Goal: Complete application form

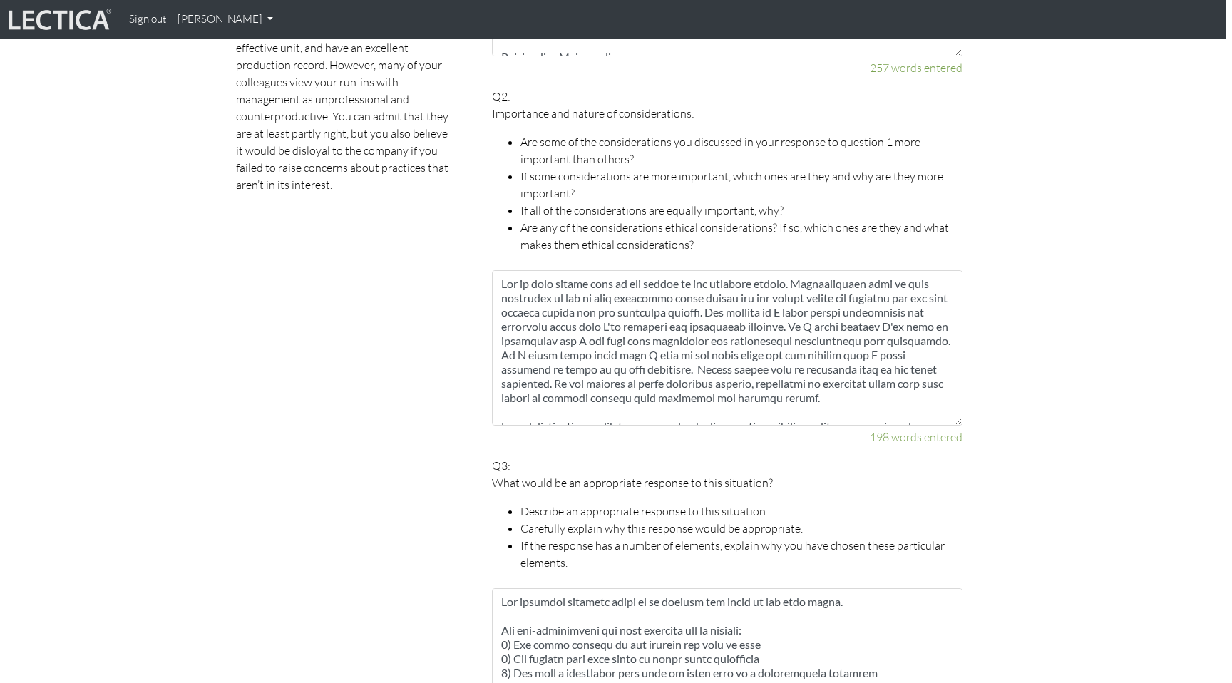
scroll to position [1041, 6]
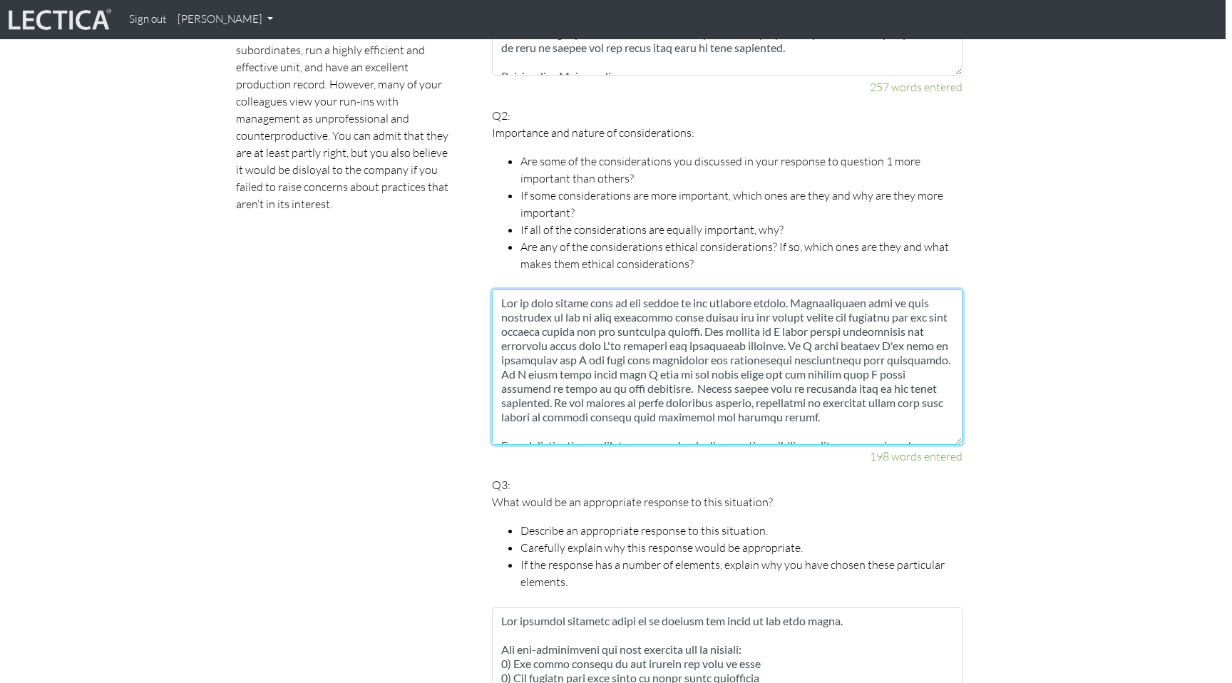
click at [670, 339] on textarea at bounding box center [727, 366] width 470 height 155
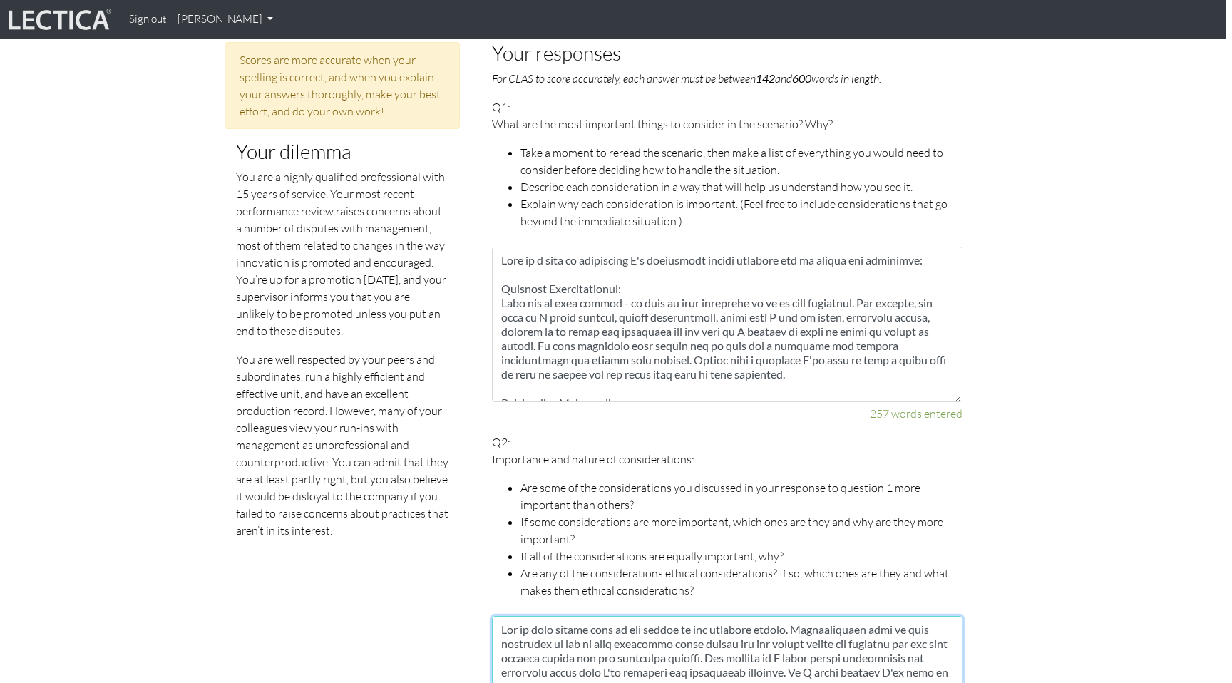
scroll to position [610, 6]
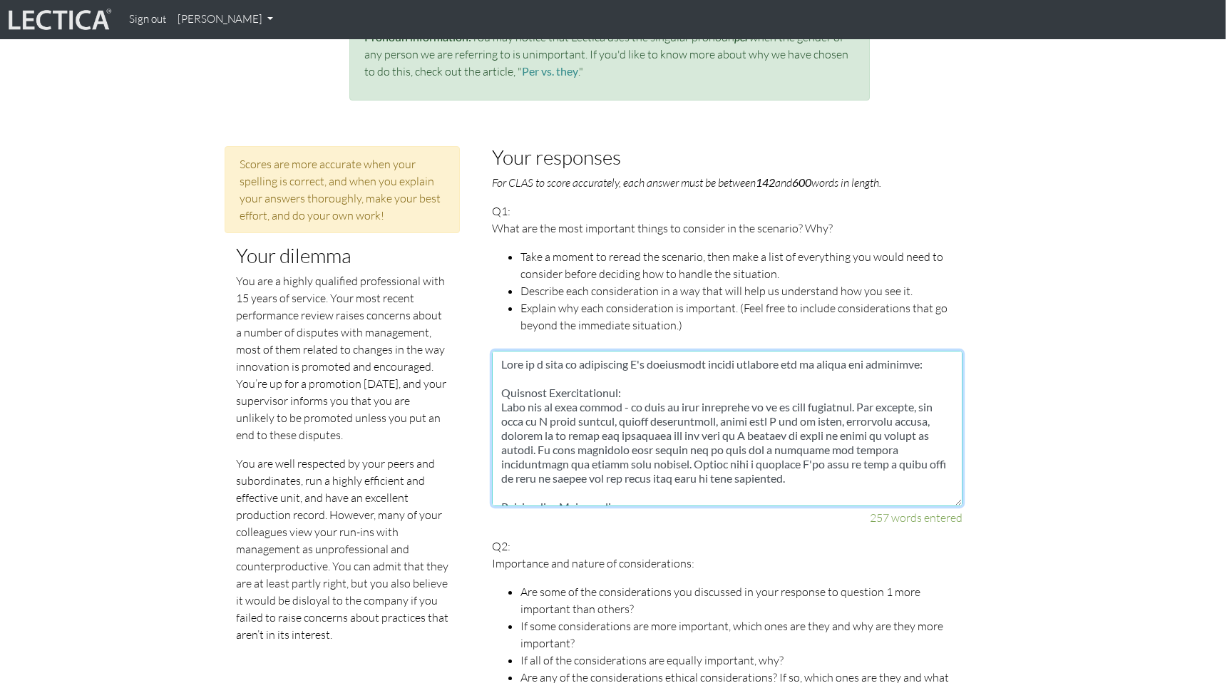
click at [666, 386] on textarea at bounding box center [727, 428] width 470 height 155
paste textarea "ing a decision I'll need to have a clear idea of what my values are and apply t…"
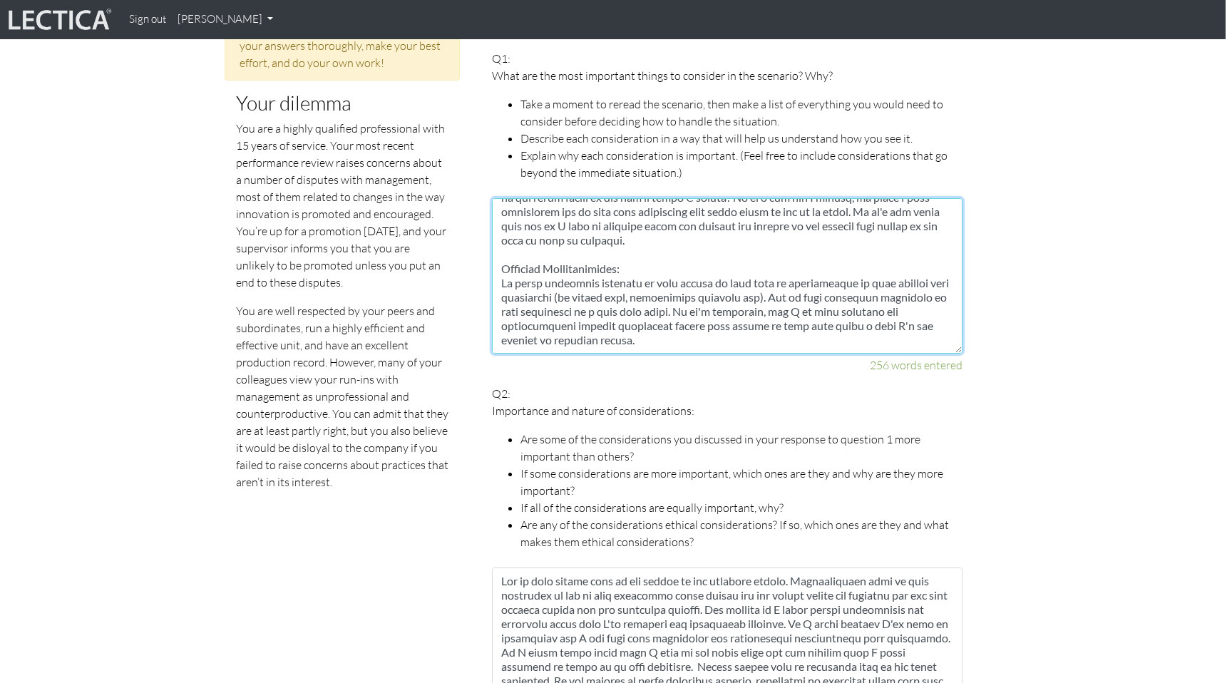
scroll to position [967, 6]
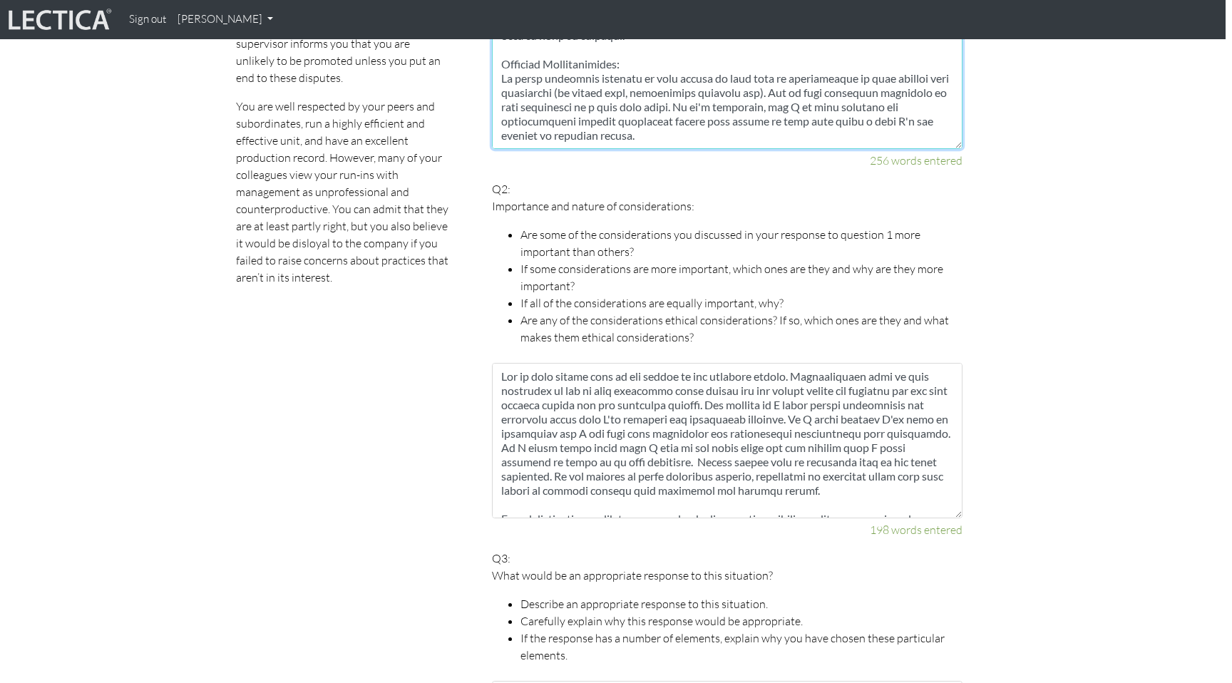
type textarea "Here is a list of everything I'd considered before deciding how to handle the s…"
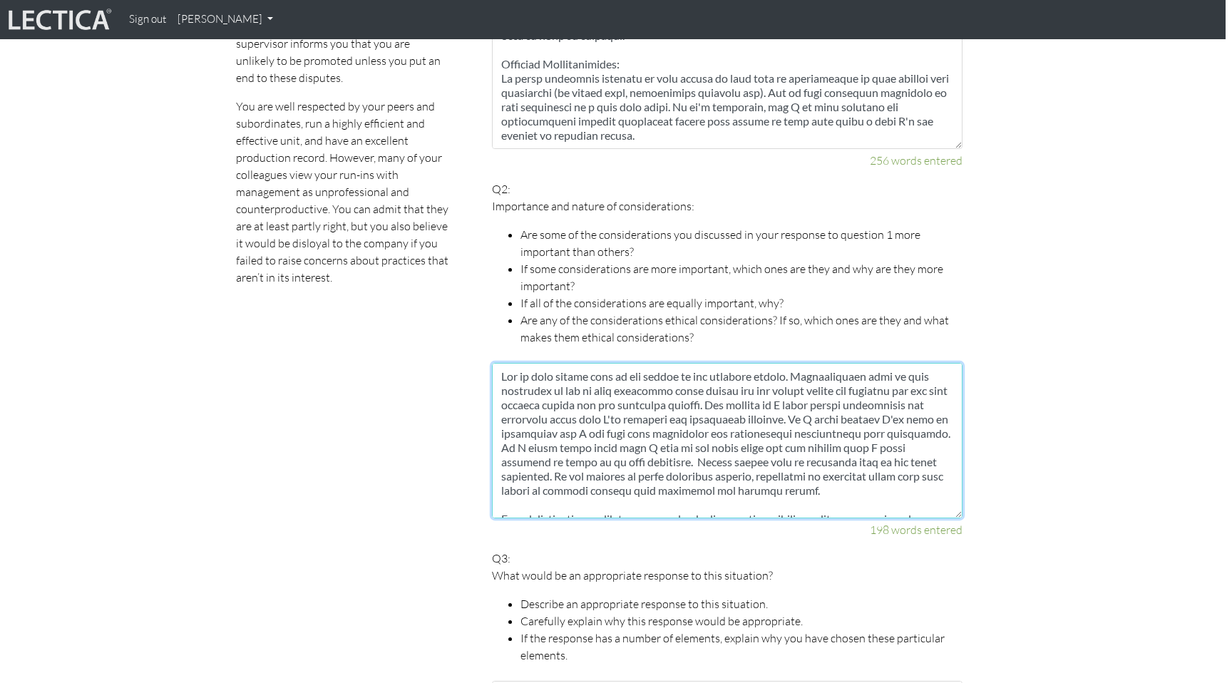
click at [652, 401] on textarea at bounding box center [727, 440] width 470 height 155
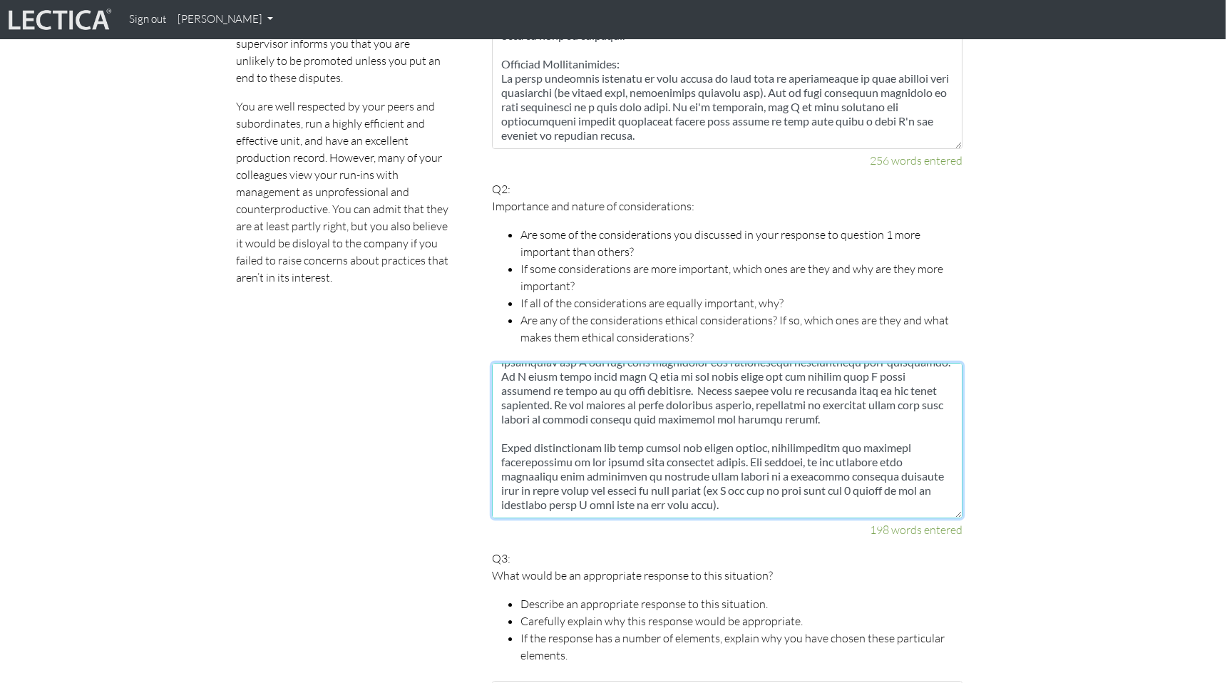
scroll to position [0, 0]
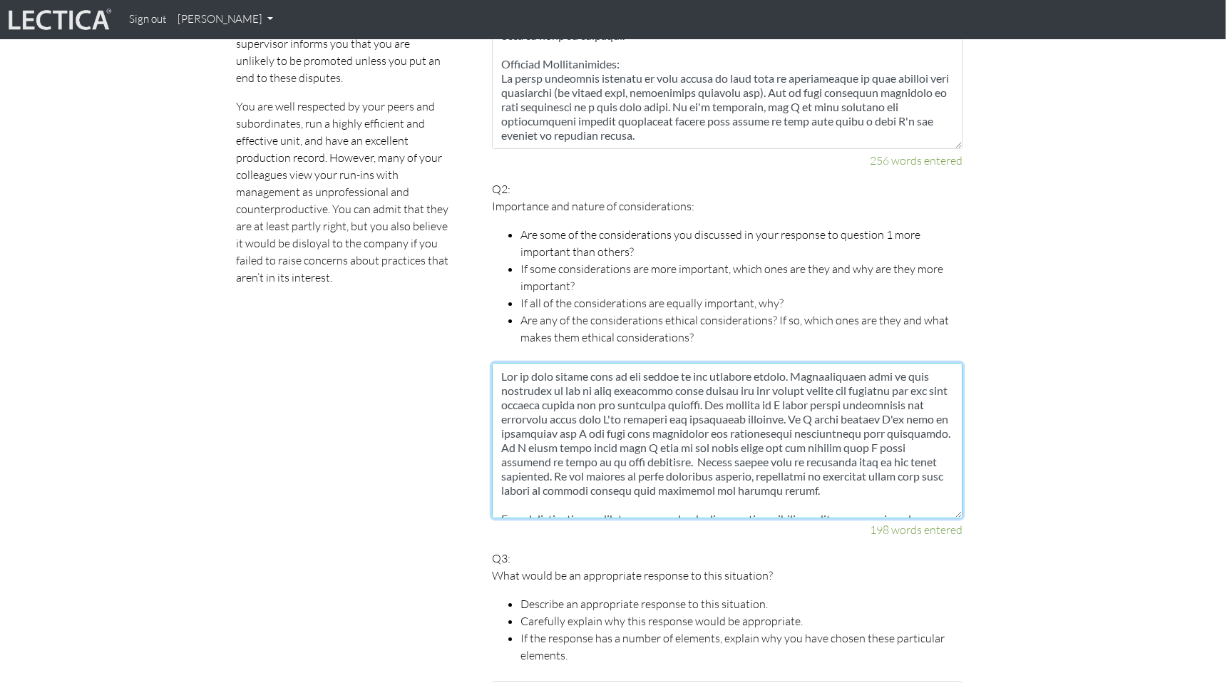
click at [630, 433] on textarea at bounding box center [727, 440] width 470 height 155
paste textarea "at the center of the decision matrix. Understanding what is most important to y…"
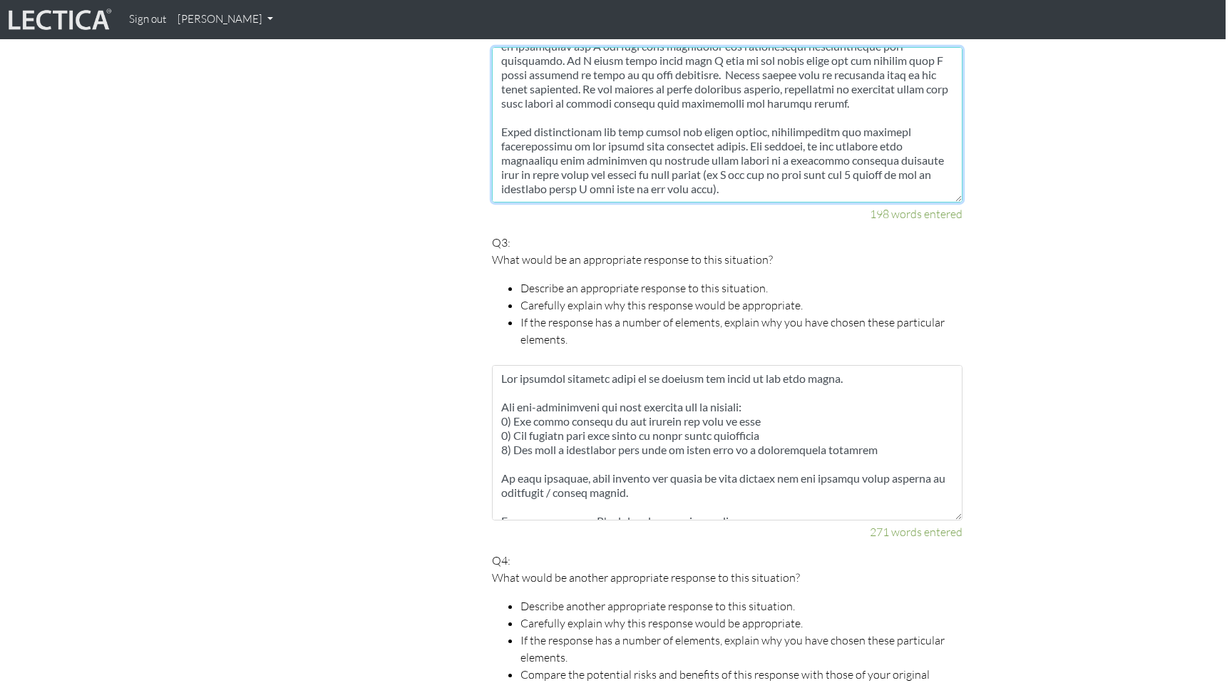
scroll to position [1321, 6]
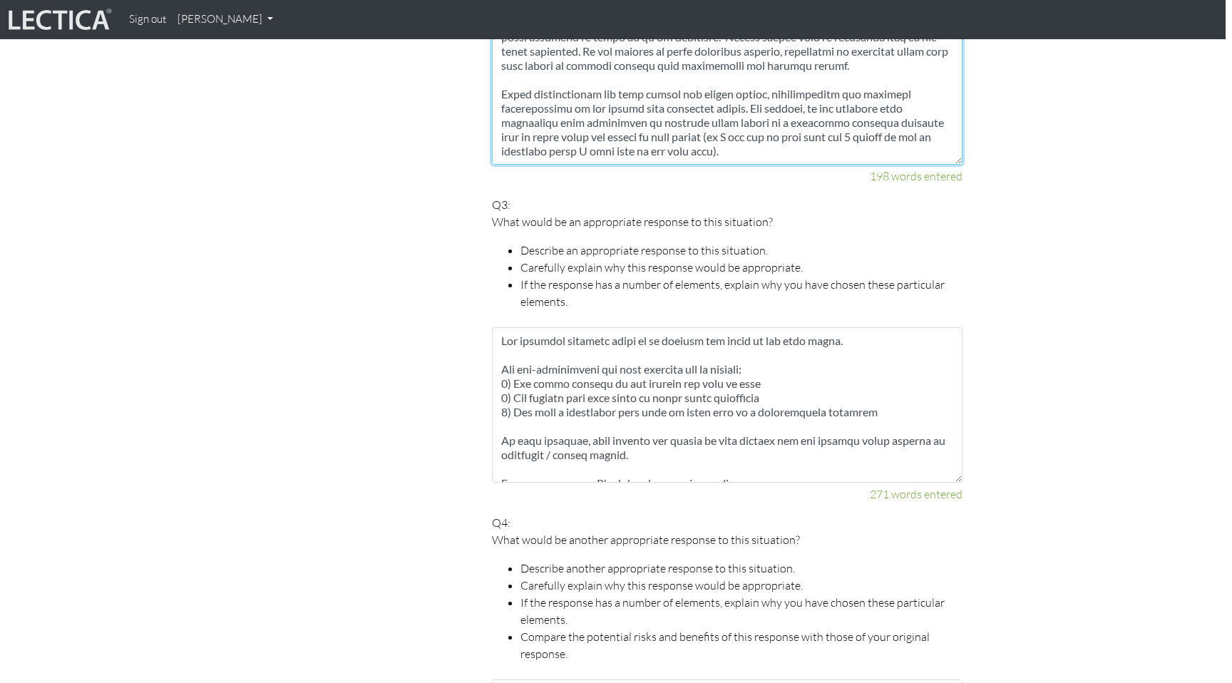
type textarea "For me core values sit at the center of the decision matrix. Understanding what…"
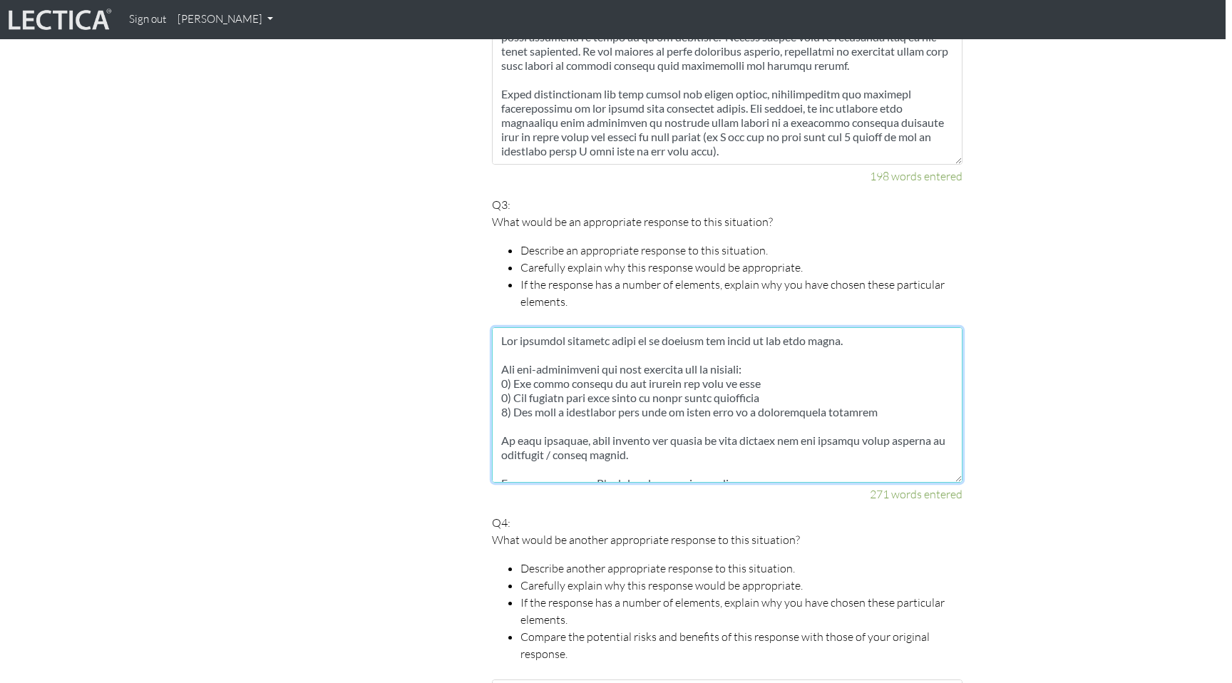
click at [612, 378] on textarea at bounding box center [727, 404] width 470 height 155
click at [687, 391] on textarea at bounding box center [727, 404] width 470 height 155
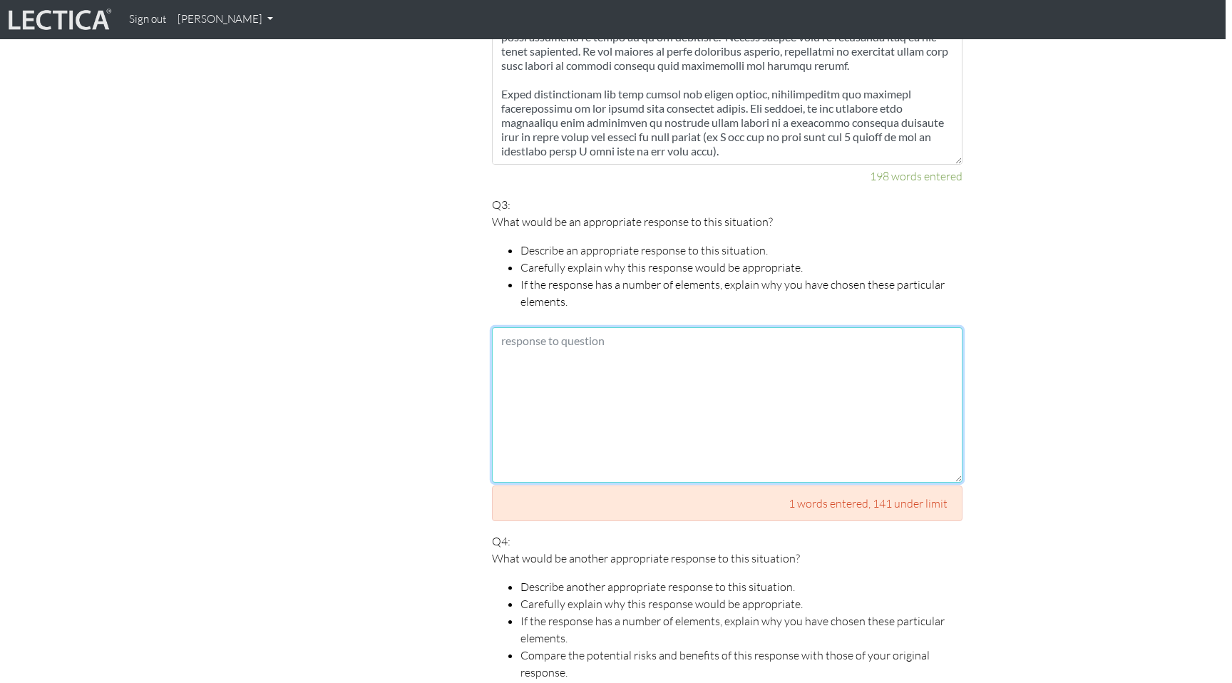
paste textarea "One possible response would be to address the issue at its face value. The pre-…"
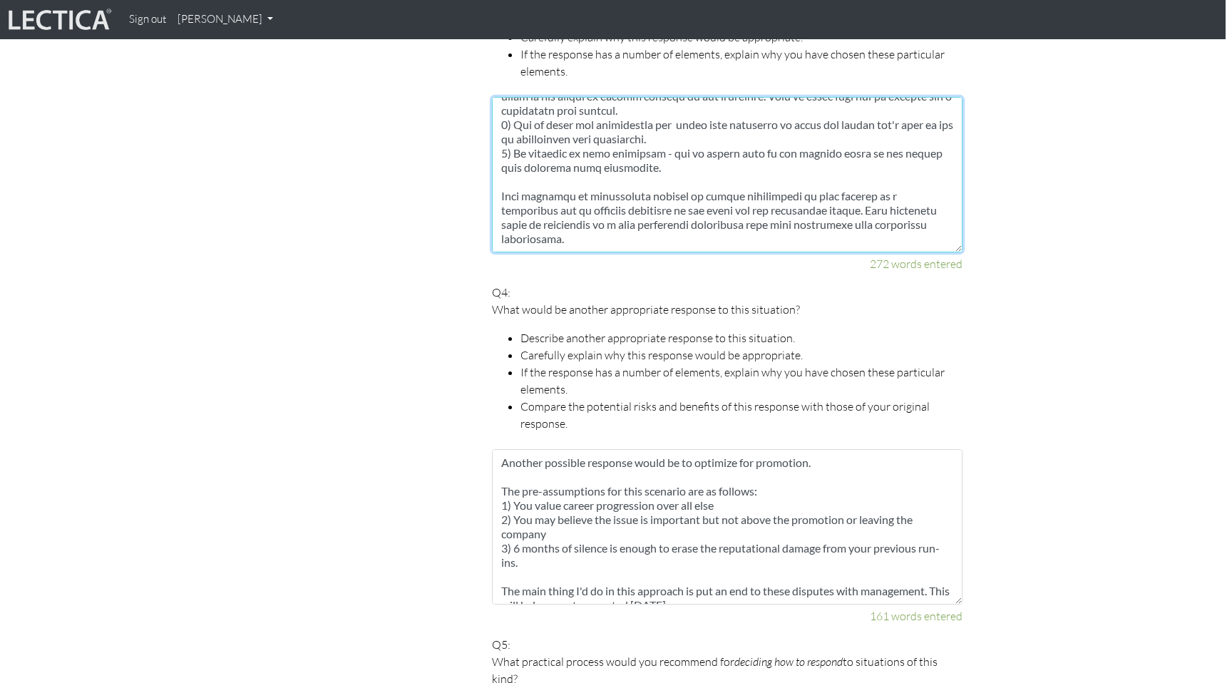
scroll to position [1624, 6]
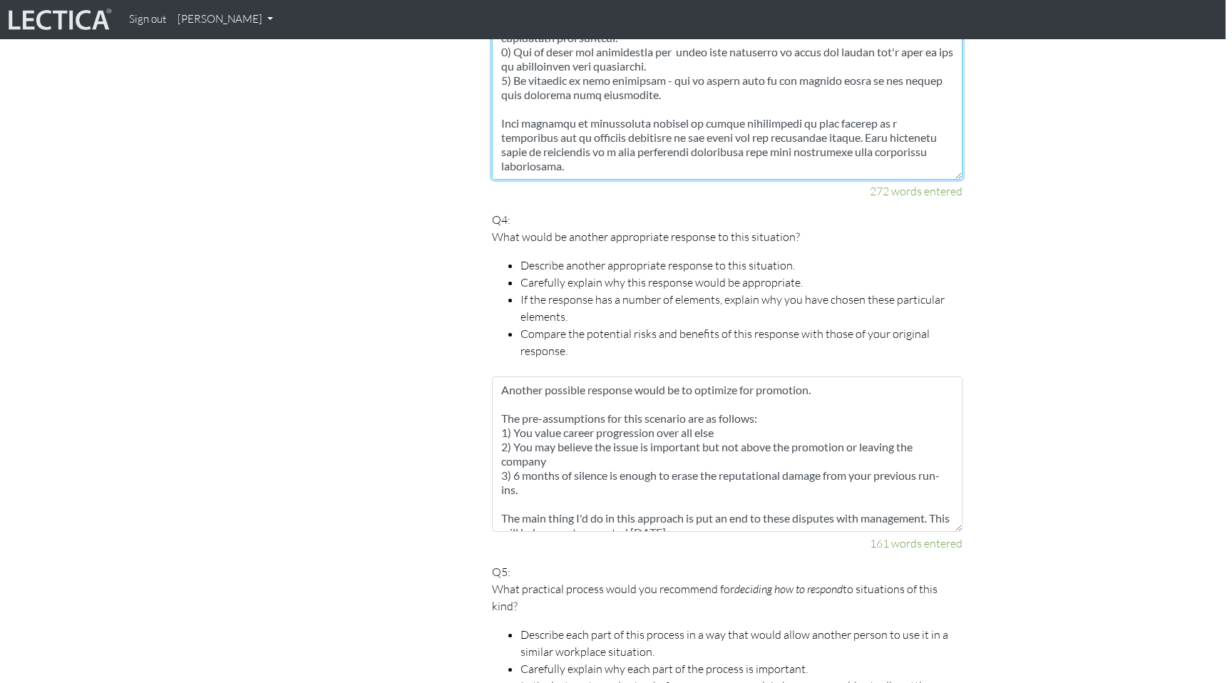
type textarea "One possible response would be to address the issue at its face value. The pre-…"
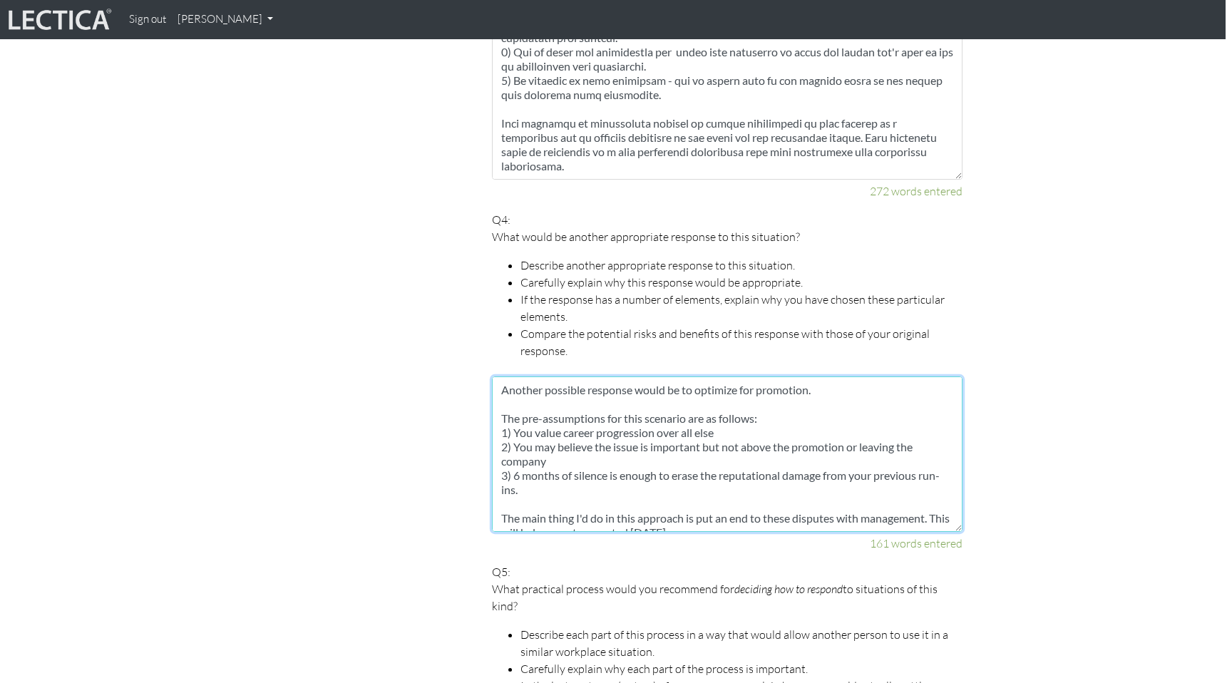
click at [722, 468] on textarea "Another possible response would be to optimize for promotion. The pre-assumptio…" at bounding box center [727, 453] width 470 height 155
paste textarea "is aligned with the goal/value of career progression. This is acceptable if you…"
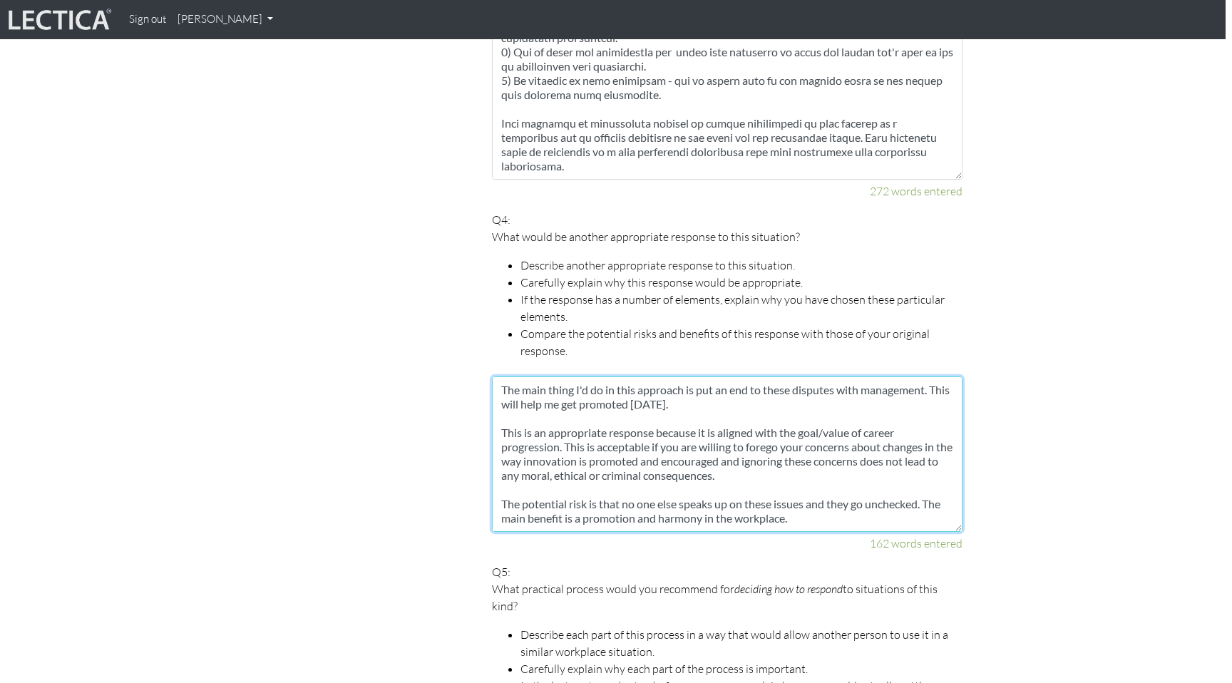
scroll to position [143, 0]
click at [925, 475] on textarea "Another possible response would be to optimize for promotion. The pre-assumptio…" at bounding box center [727, 453] width 470 height 155
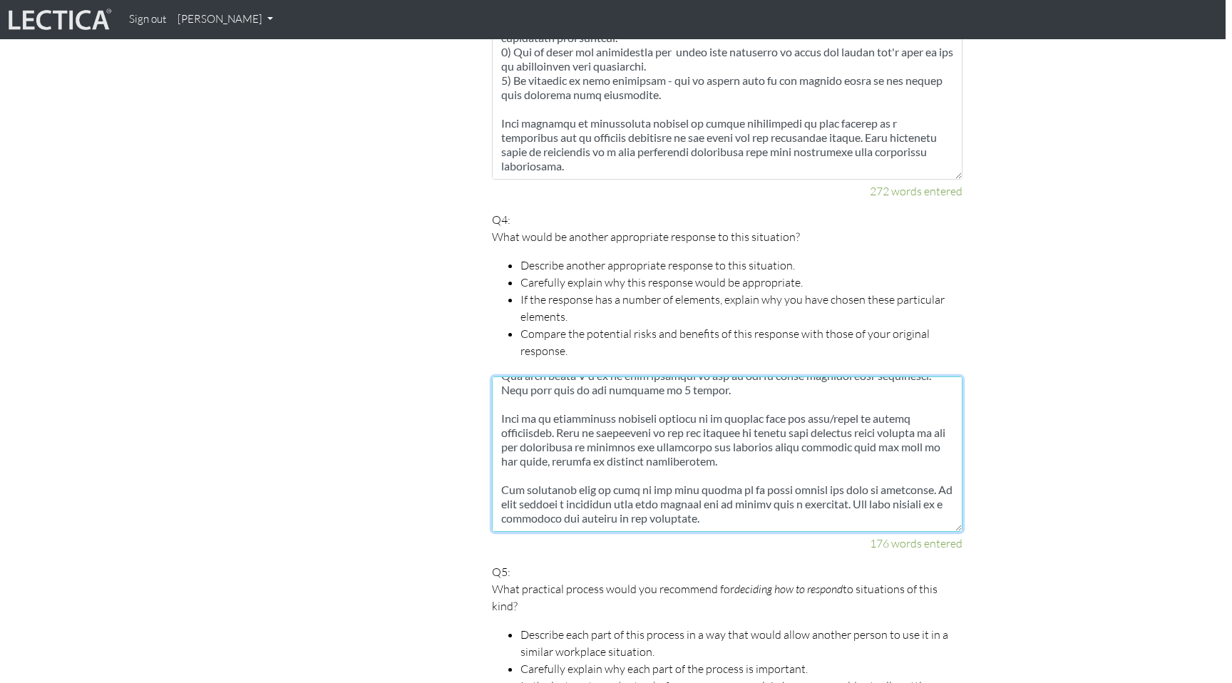
click at [592, 488] on textarea at bounding box center [727, 453] width 470 height 155
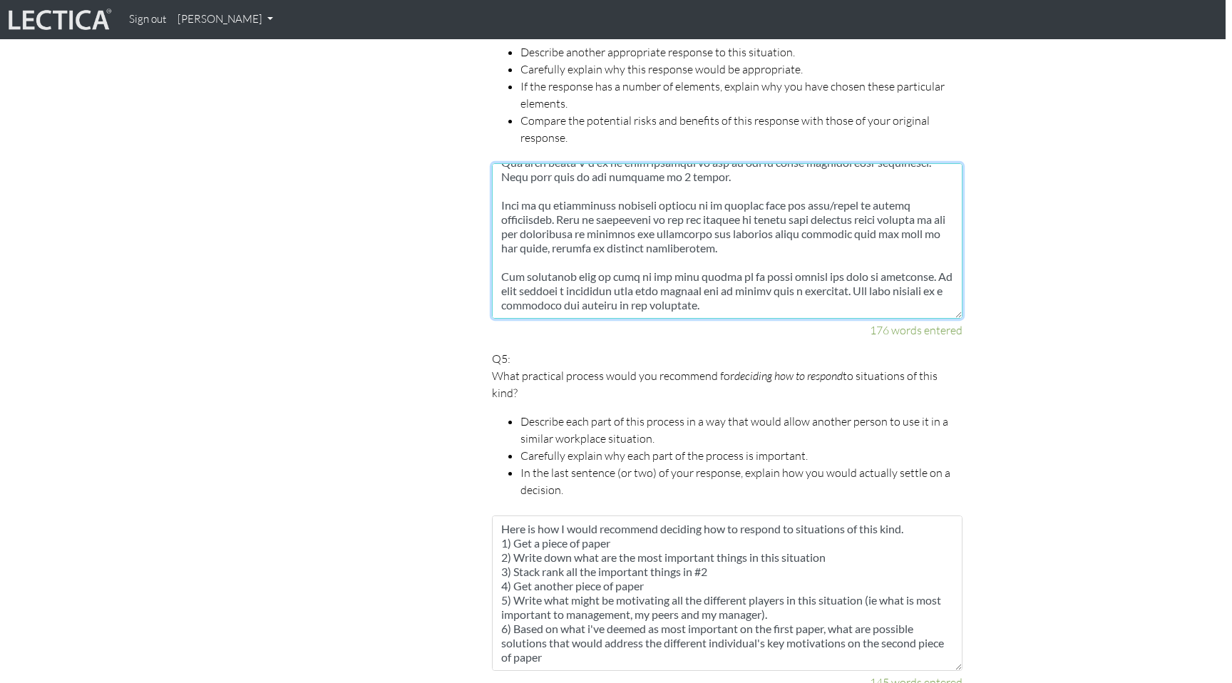
scroll to position [1843, 6]
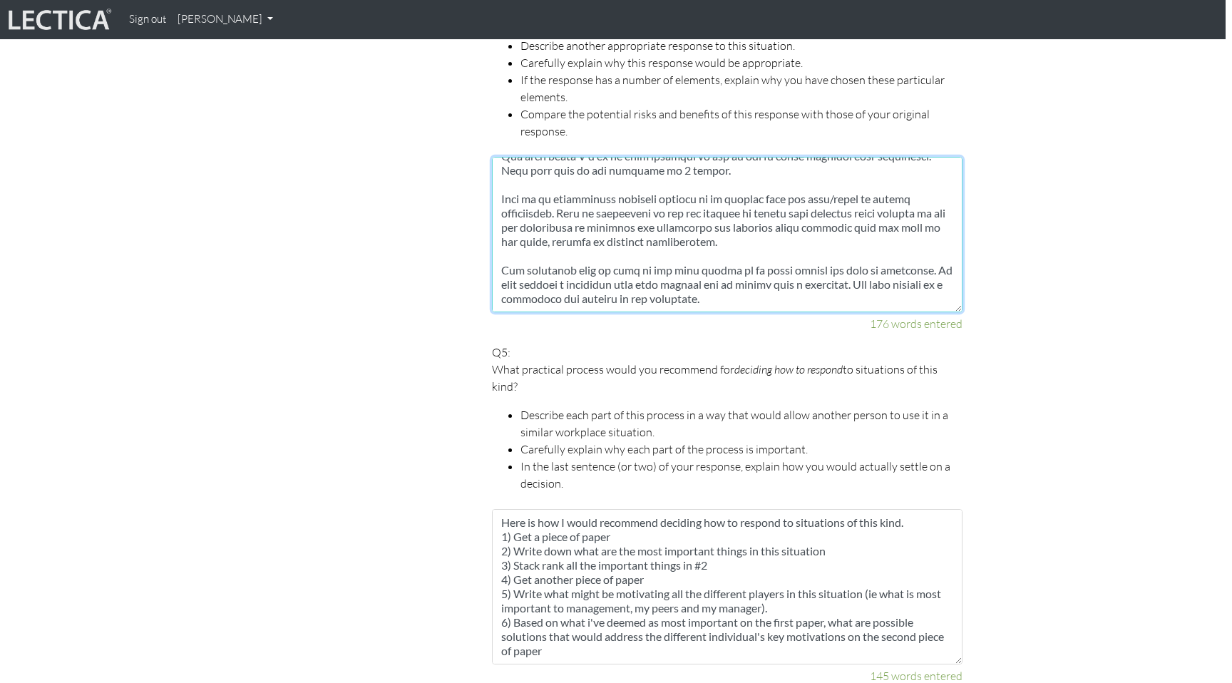
type textarea "Another possible response would be to optimize for promotion. The pre-assumptio…"
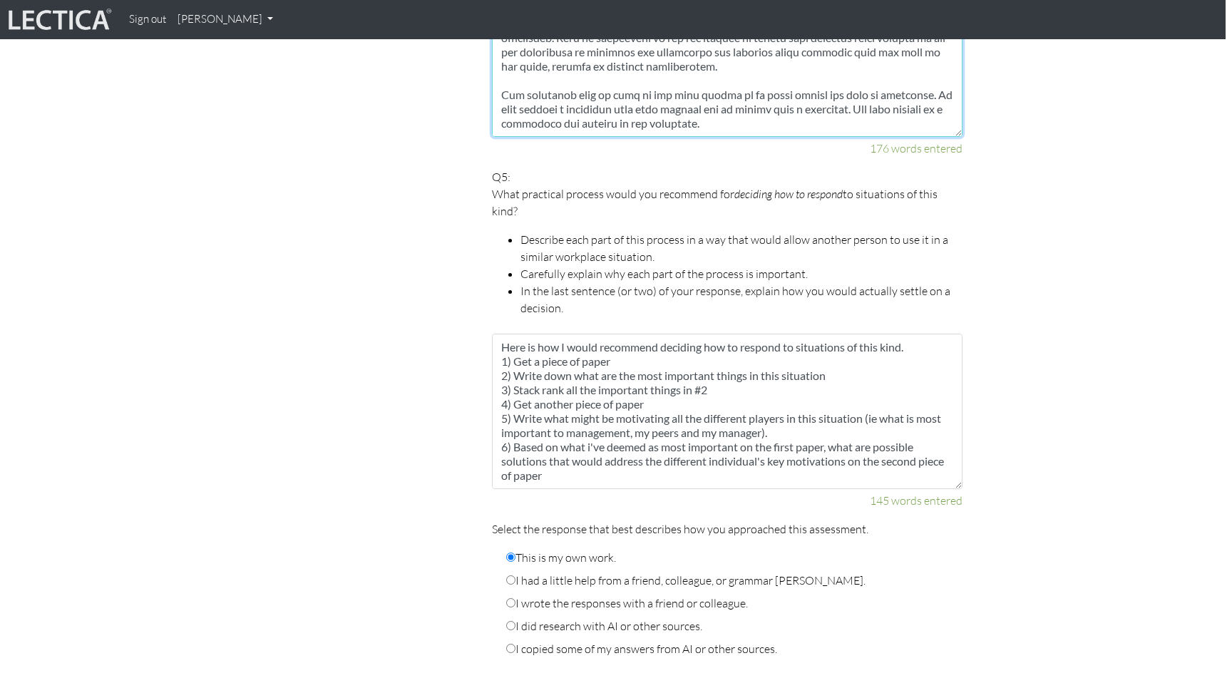
scroll to position [2026, 6]
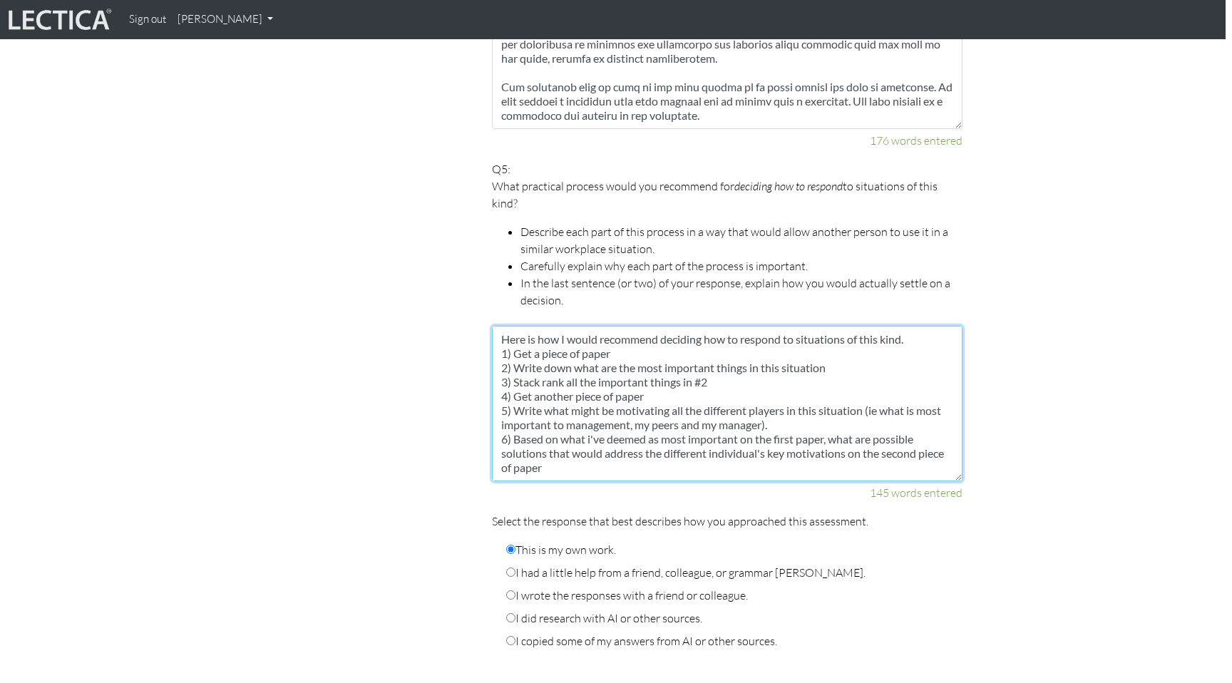
click at [748, 415] on textarea "Here is how I would recommend deciding how to respond to situations of this kin…" at bounding box center [727, 403] width 470 height 155
paste textarea ".e. what is most important to management, my peers and my manager etc). 6) Base…"
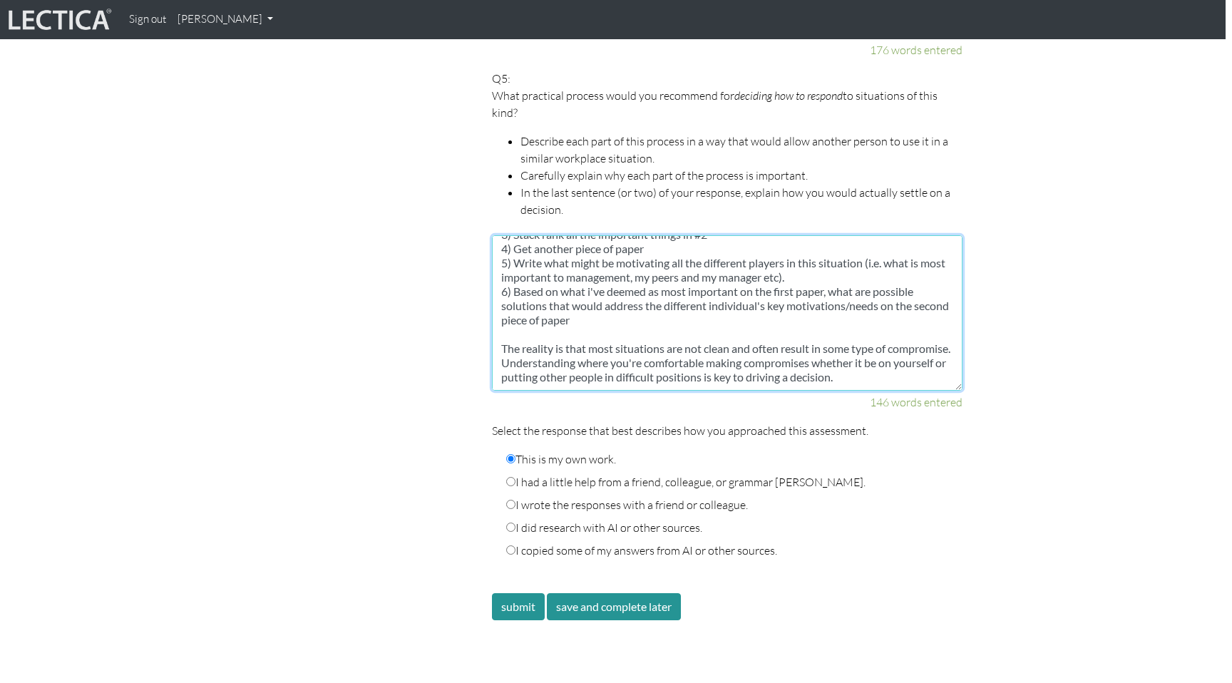
scroll to position [2148, 6]
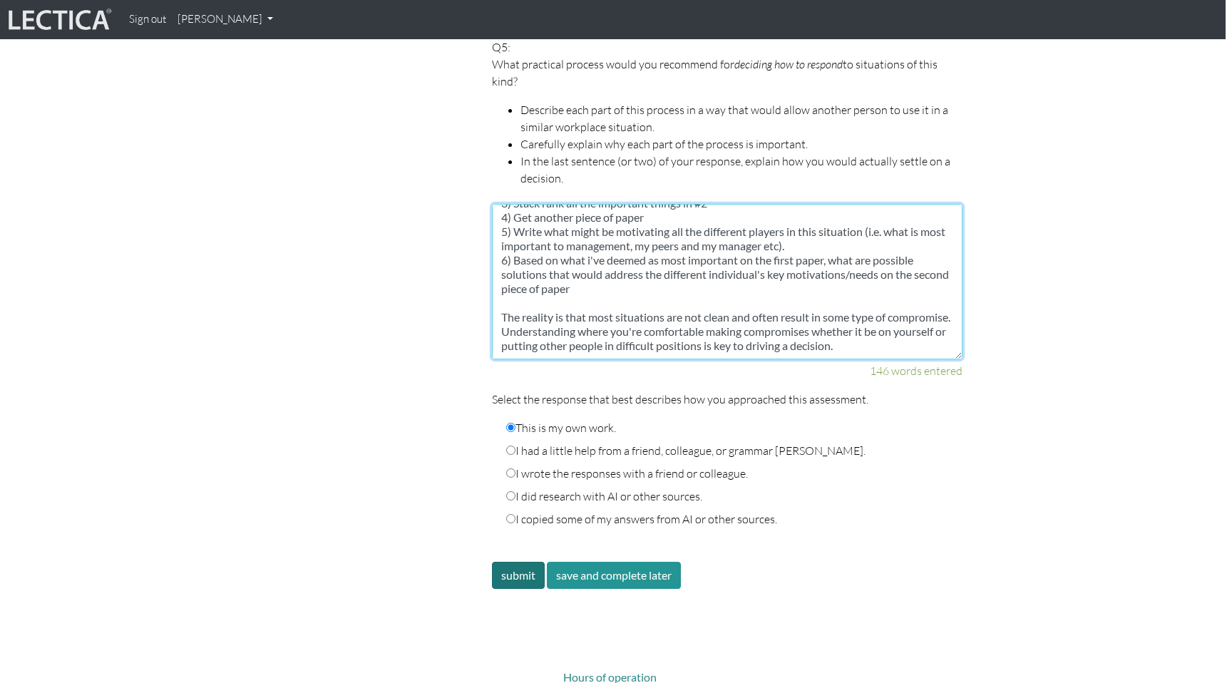
type textarea "Here is how I would recommend deciding how to respond to situations of this kin…"
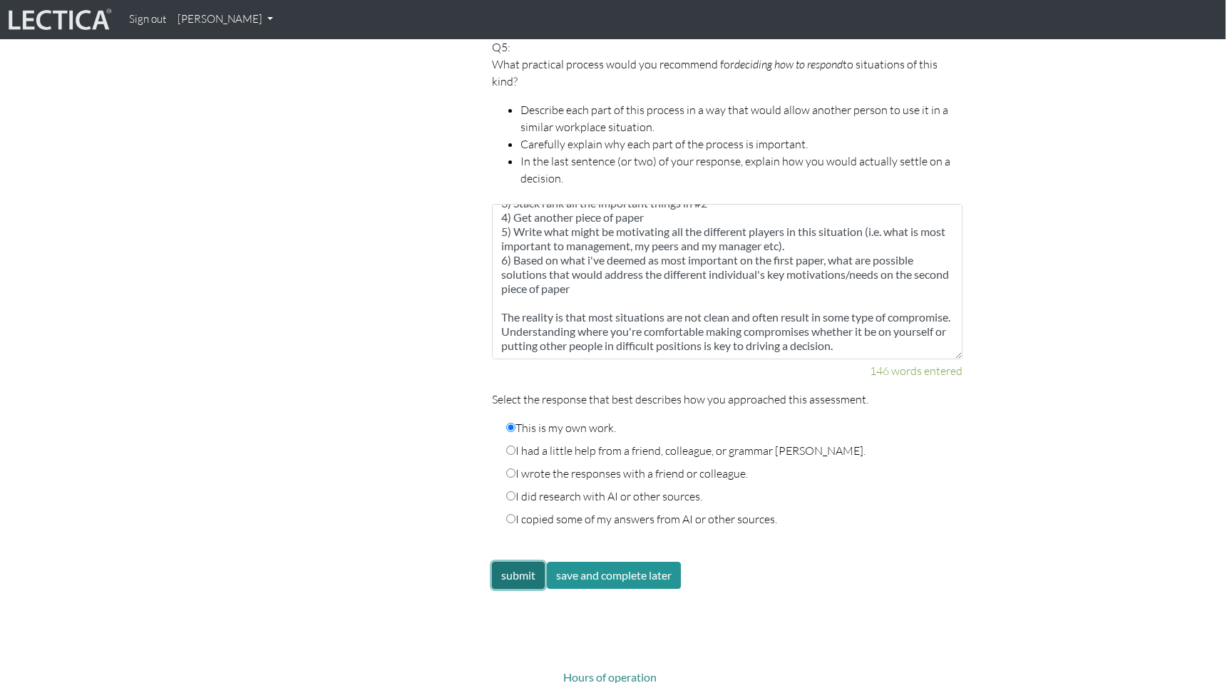
click at [524, 562] on button "submit" at bounding box center [518, 575] width 53 height 27
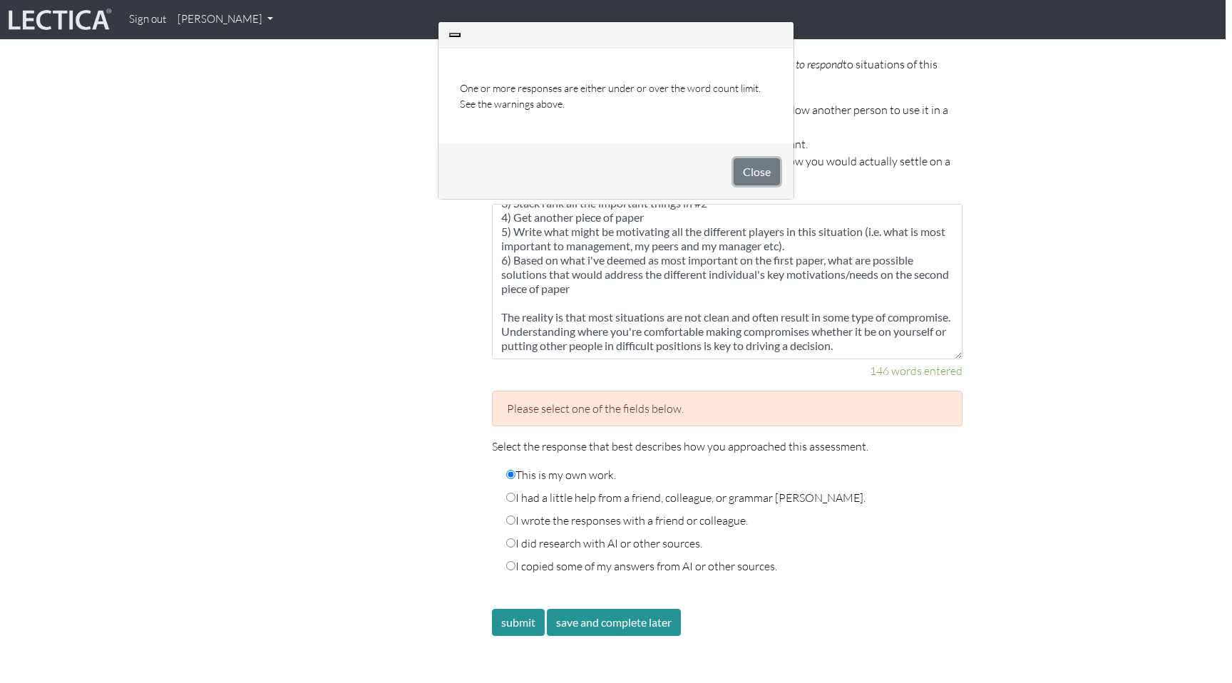
click at [741, 172] on button "Close" at bounding box center [756, 171] width 46 height 27
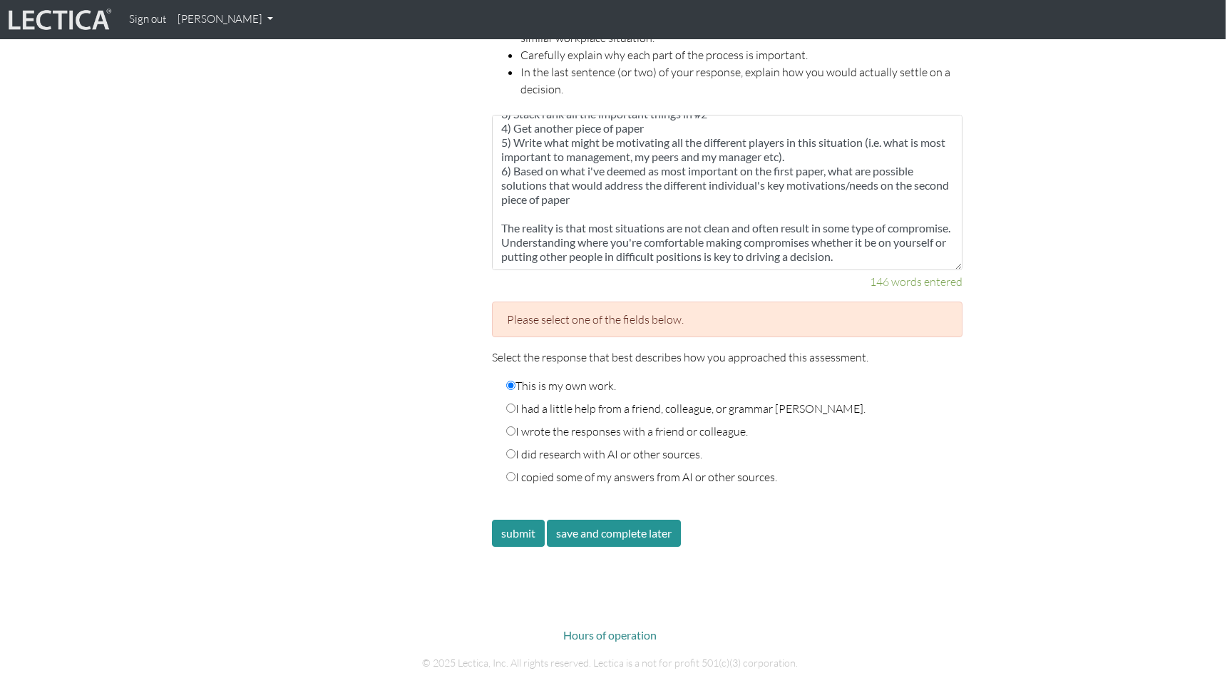
scroll to position [2309, 6]
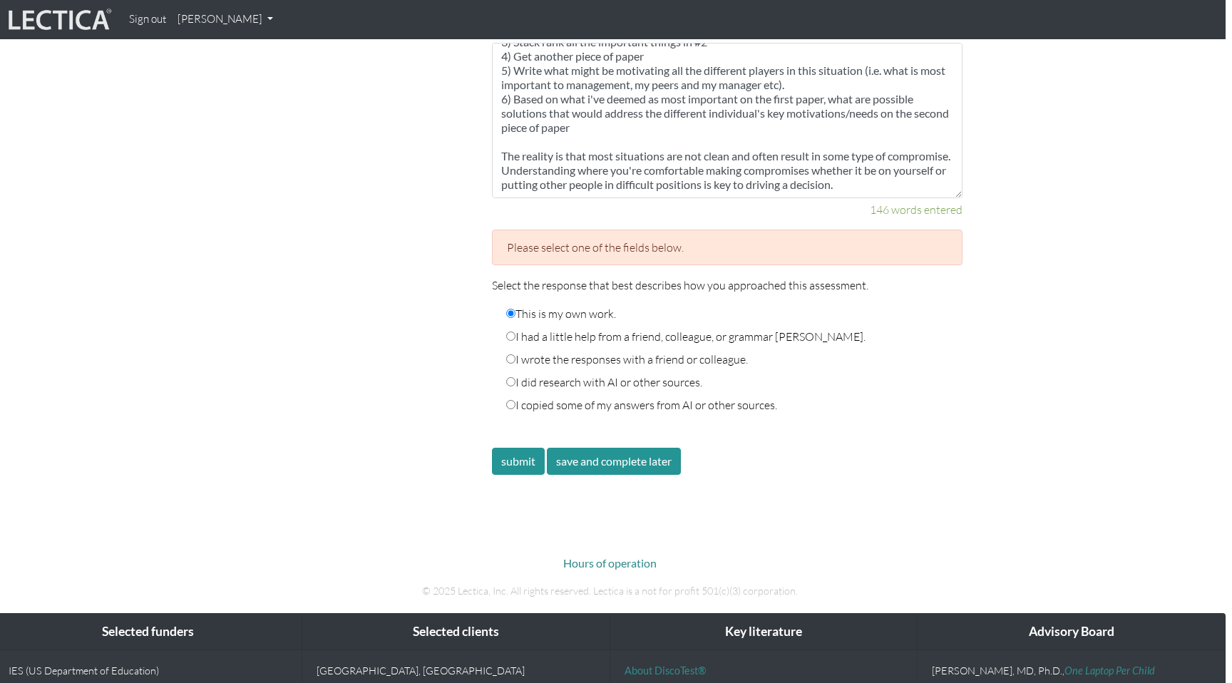
click at [584, 305] on label "This is my own work." at bounding box center [561, 313] width 110 height 17
click at [515, 309] on input "This is my own work." at bounding box center [510, 313] width 9 height 9
click at [584, 328] on label "I had a little help from a friend, colleague, or grammar [PERSON_NAME]." at bounding box center [685, 336] width 359 height 17
click at [515, 331] on input "I had a little help from a friend, colleague, or grammar [PERSON_NAME]." at bounding box center [510, 335] width 9 height 9
radio input "true"
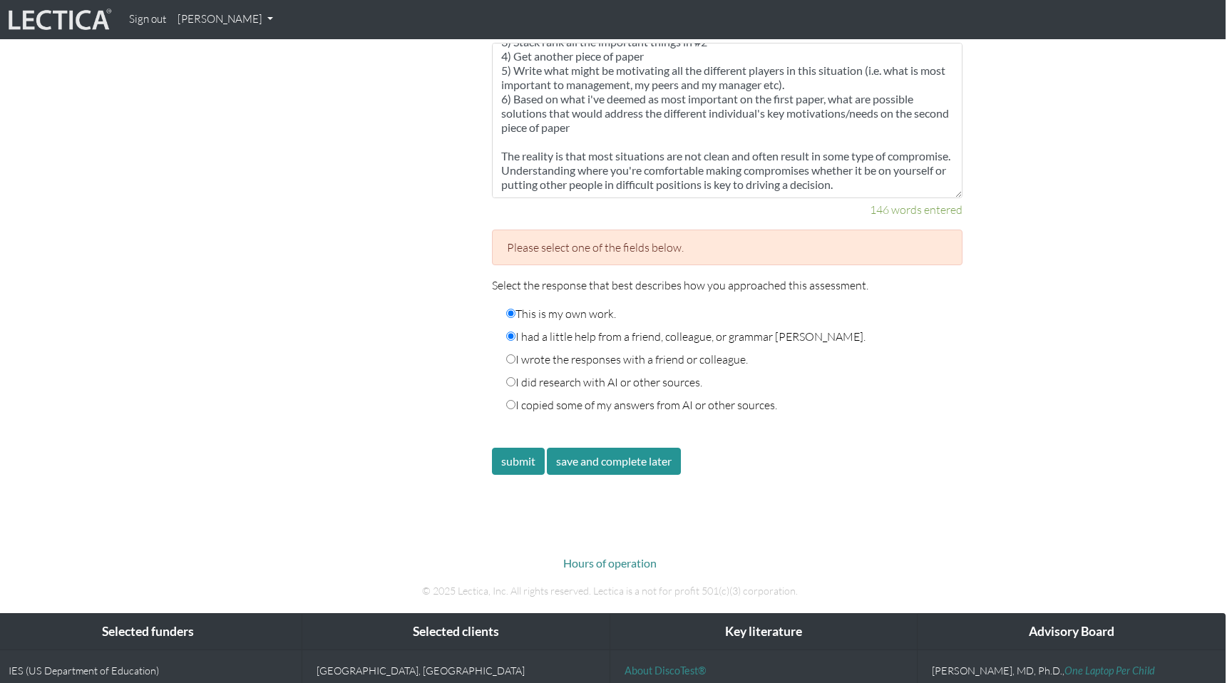
click at [580, 305] on label "This is my own work." at bounding box center [561, 313] width 110 height 17
click at [515, 309] on input "This is my own work." at bounding box center [510, 313] width 9 height 9
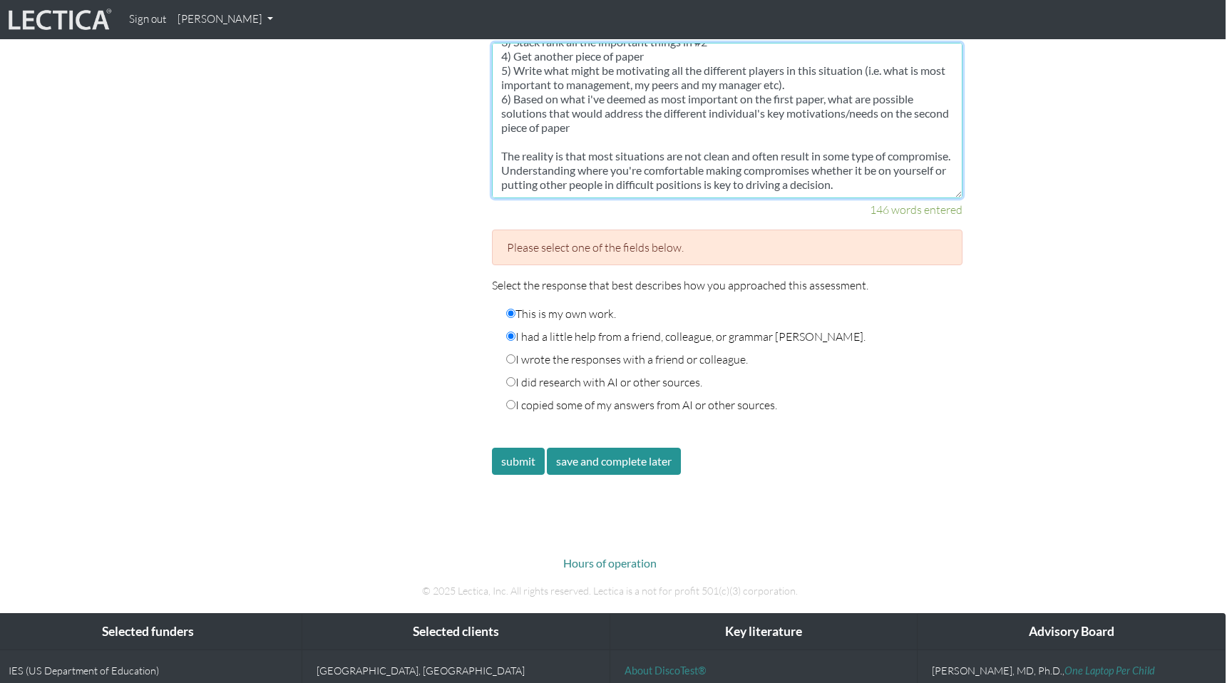
click at [700, 176] on textarea "Here is how I would recommend deciding how to respond to situations of this kin…" at bounding box center [727, 120] width 470 height 155
type textarea "Here is how I would recommend deciding how to respond to situations of this kin…"
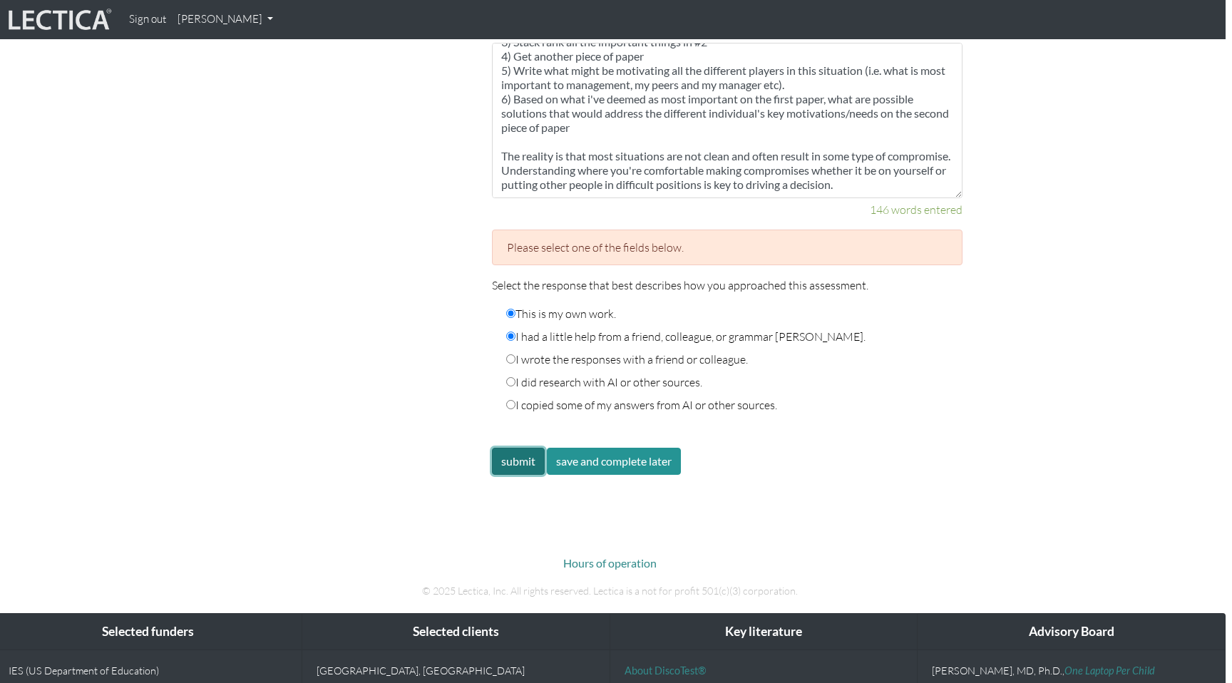
click at [527, 448] on button "submit" at bounding box center [518, 461] width 53 height 27
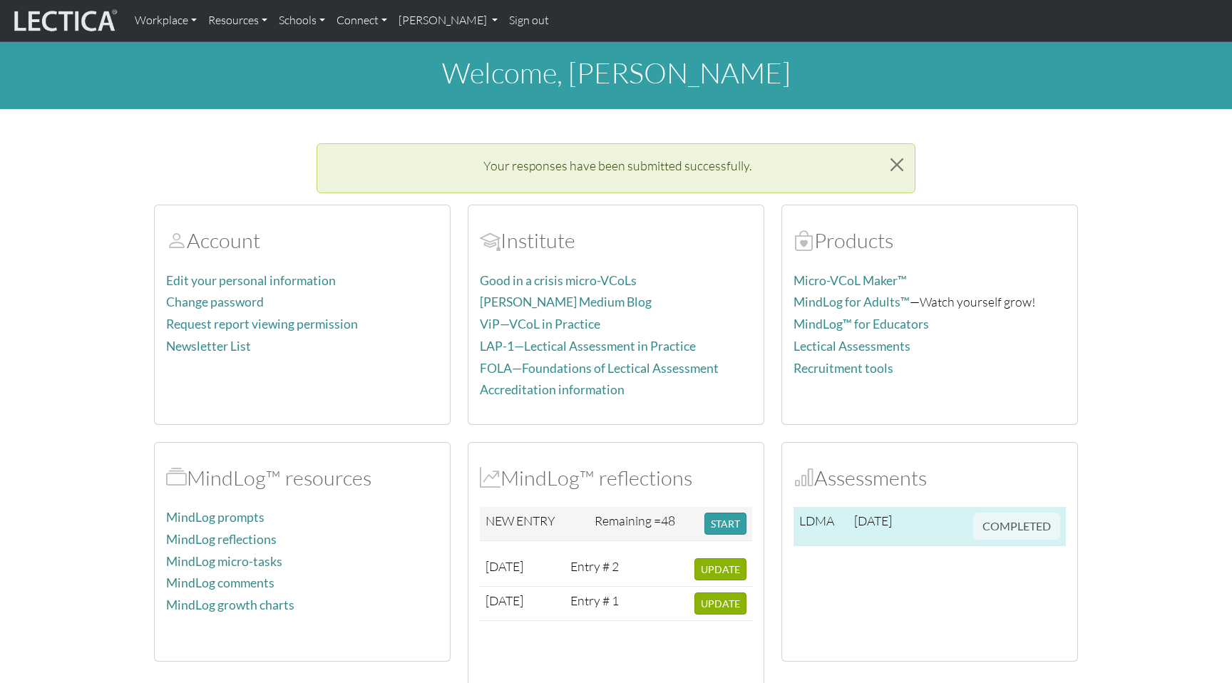
click at [893, 529] on td "2025-08-14" at bounding box center [890, 526] width 84 height 39
click at [1001, 525] on span "COMPLETED" at bounding box center [1016, 525] width 87 height 16
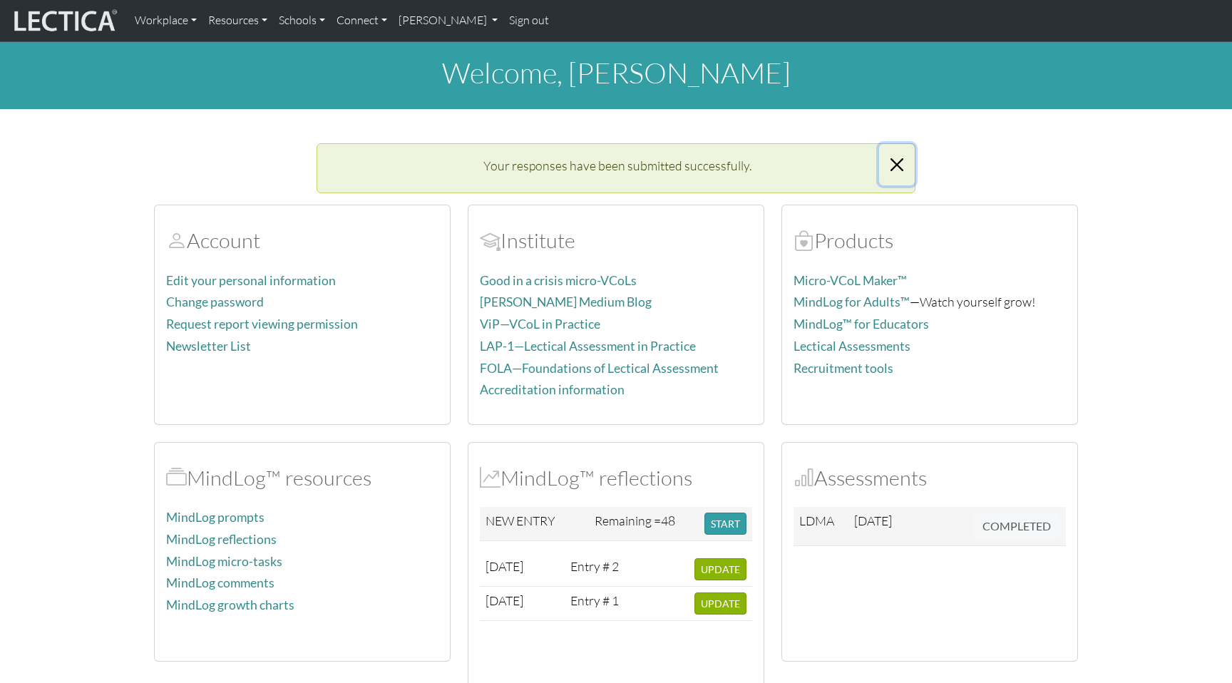
click at [895, 165] on button "Close" at bounding box center [897, 164] width 36 height 41
